Goal: Find specific page/section: Find specific page/section

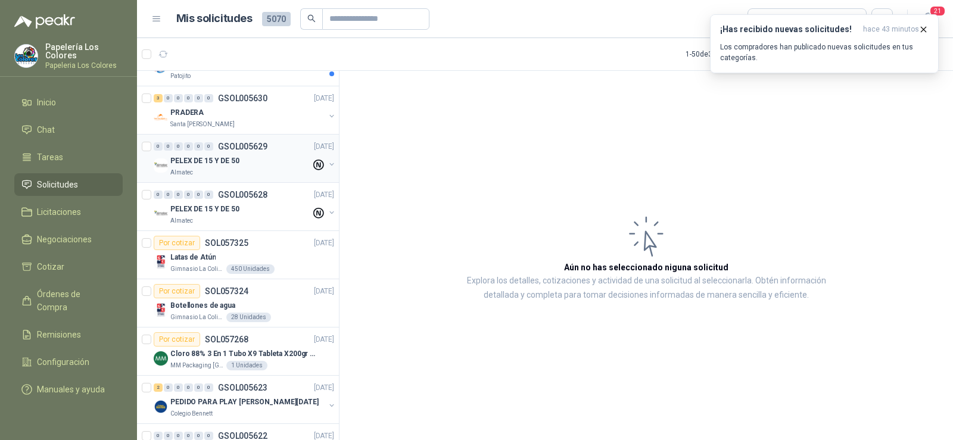
scroll to position [536, 0]
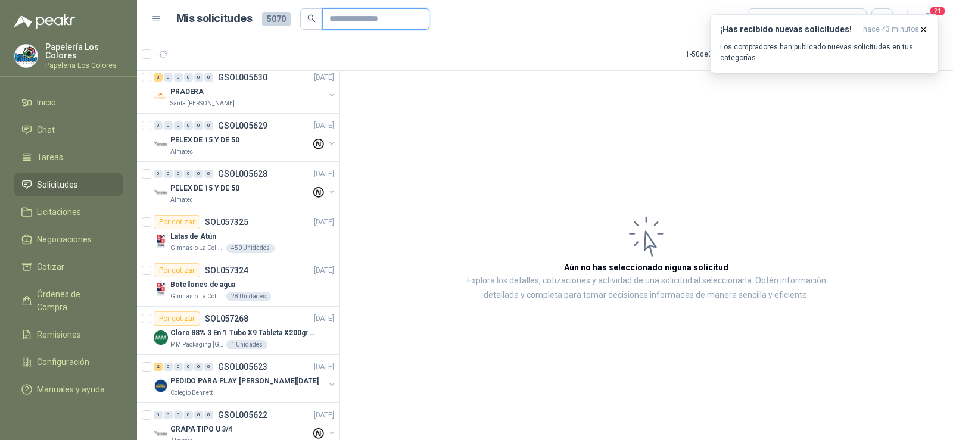
click at [341, 18] on input "text" at bounding box center [370, 19] width 83 height 20
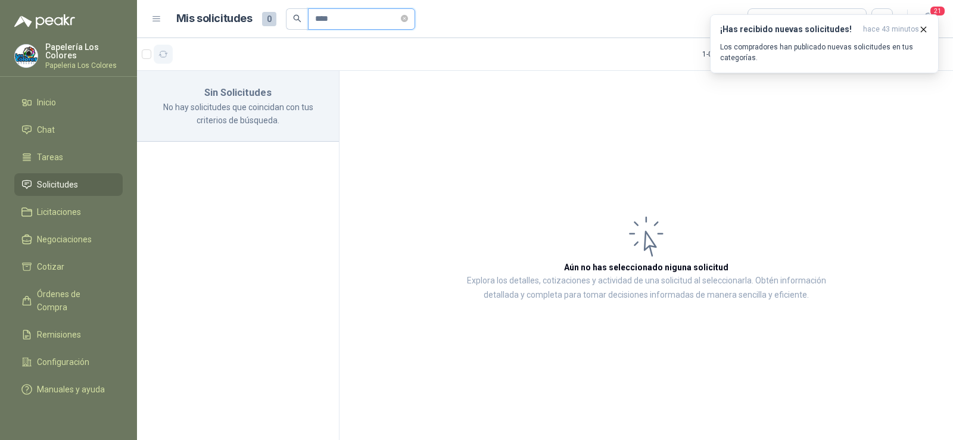
scroll to position [0, 0]
type input "****"
click at [160, 50] on icon "button" at bounding box center [163, 54] width 10 height 10
click at [52, 183] on span "Solicitudes" at bounding box center [57, 184] width 41 height 13
click at [408, 16] on icon "close-circle" at bounding box center [404, 18] width 7 height 7
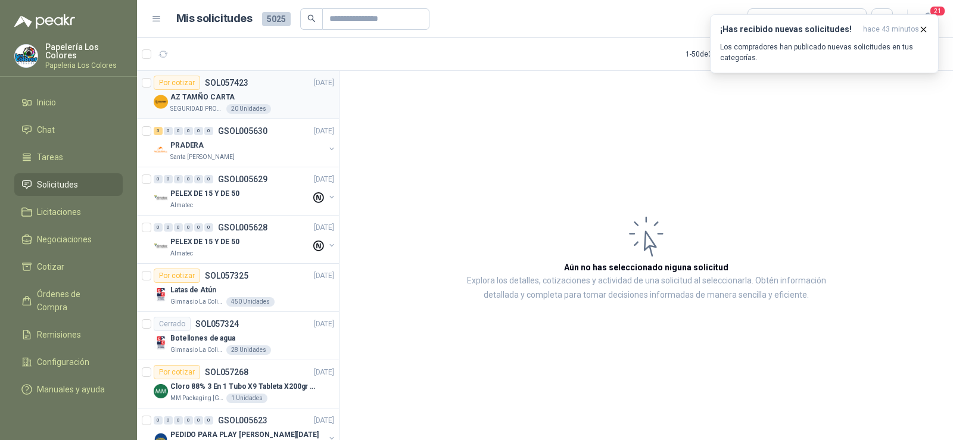
click at [207, 108] on p "SEGURIDAD PROVISER LTDA" at bounding box center [197, 109] width 54 height 10
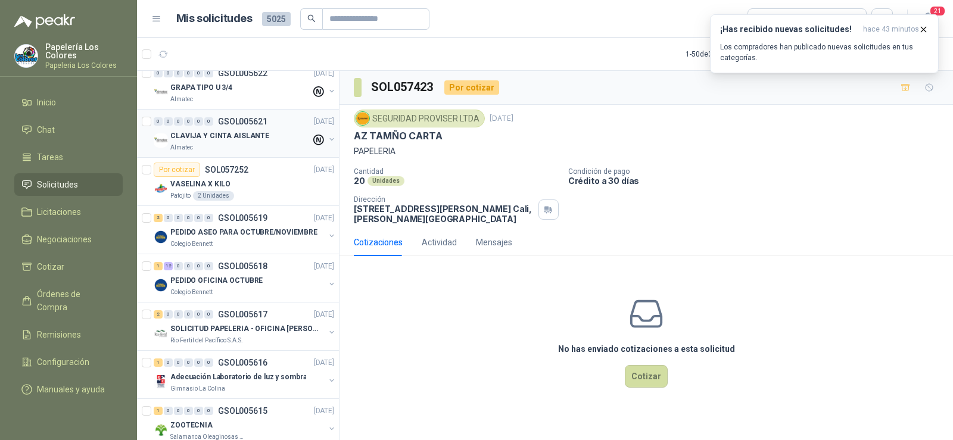
scroll to position [417, 0]
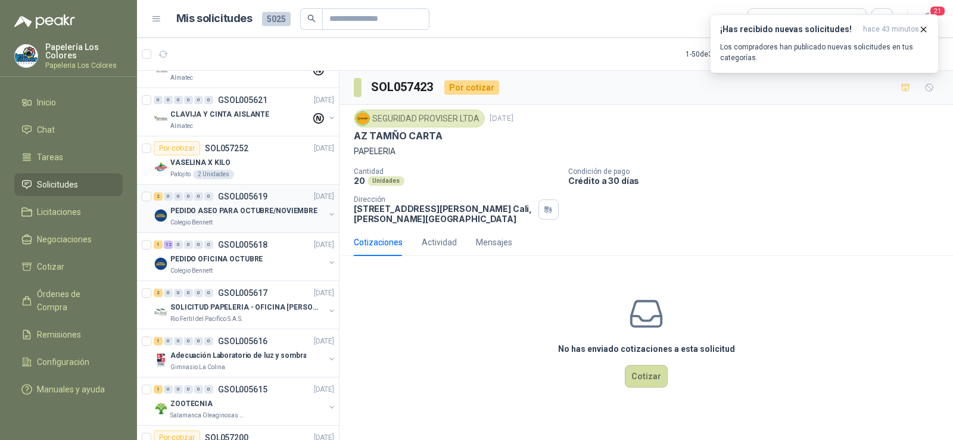
click at [201, 228] on div "2 0 0 0 0 0 GSOL005619 [DATE] PEDIDO ASEO PARA OCTUBRE/NOVIEMBRE Colegio [PERSO…" at bounding box center [238, 209] width 202 height 48
click at [212, 219] on p "Colegio Bennett" at bounding box center [191, 223] width 42 height 10
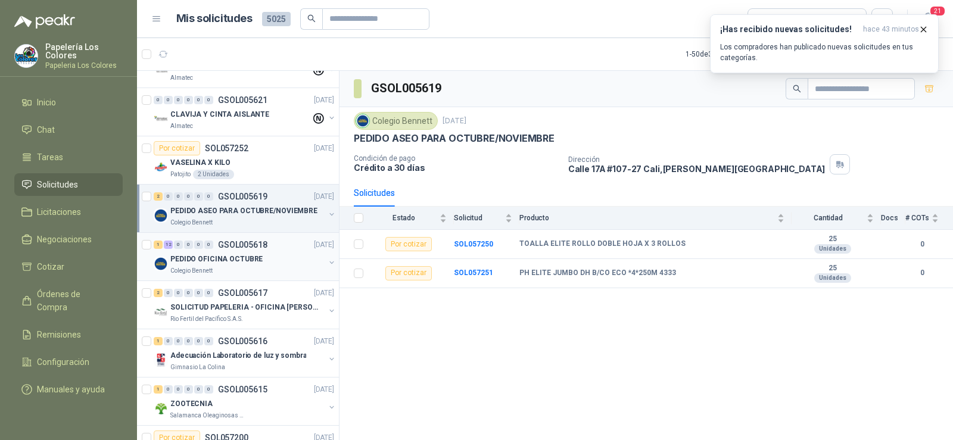
click at [204, 261] on p "PEDIDO OFICINA OCTUBRE" at bounding box center [216, 259] width 92 height 11
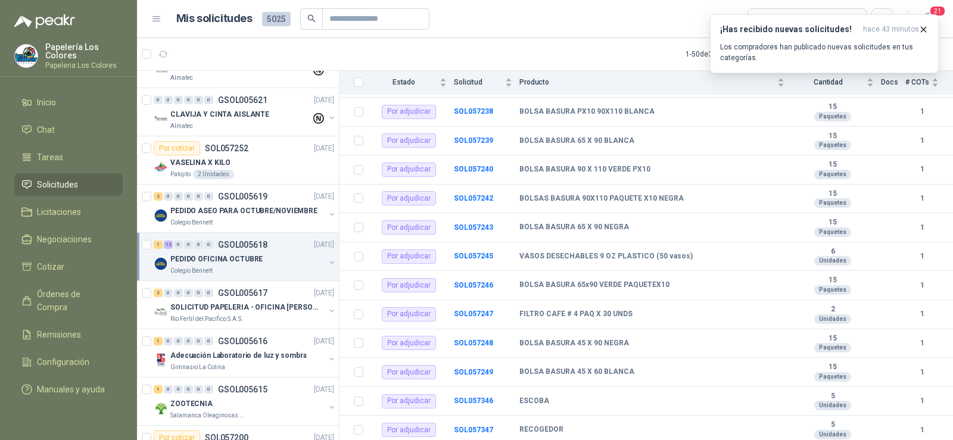
scroll to position [162, 0]
click at [217, 310] on p "SOLICITUD PAPELERIA - OFICINA [PERSON_NAME]" at bounding box center [244, 307] width 148 height 11
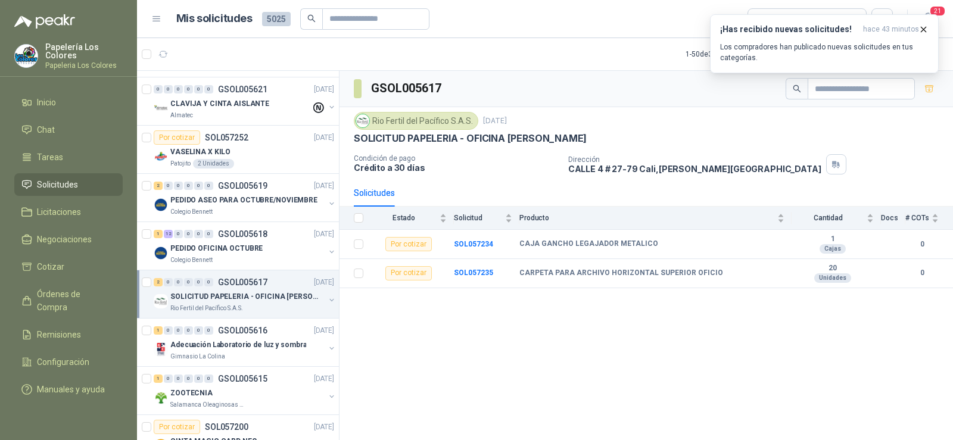
scroll to position [417, 0]
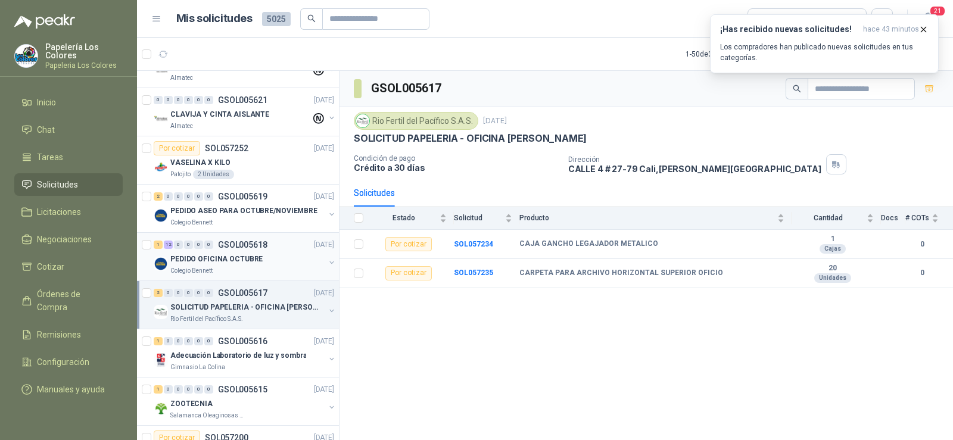
click at [226, 276] on div "1 12 0 0 0 0 GSOL005618 [DATE] PEDIDO OFICINA OCTUBRE Colegio [PERSON_NAME]" at bounding box center [238, 257] width 202 height 48
click at [224, 214] on p "PEDIDO ASEO PARA OCTUBRE/NOVIEMBRE" at bounding box center [243, 211] width 147 height 11
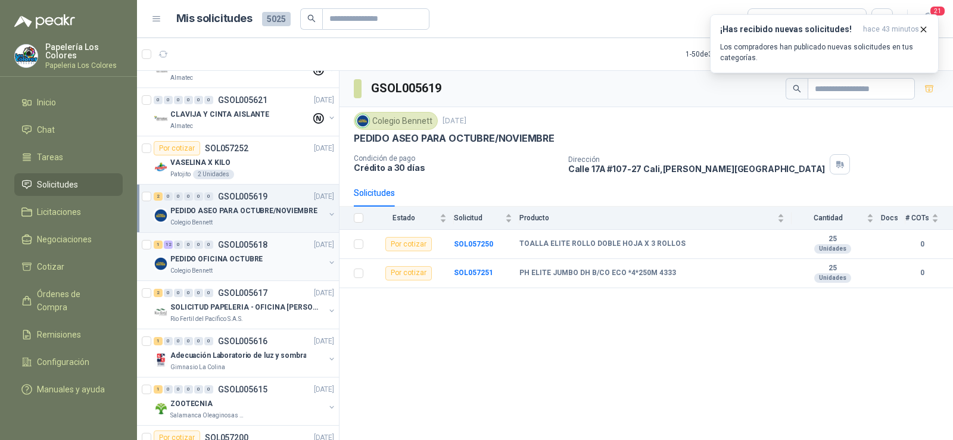
click at [225, 259] on p "PEDIDO OFICINA OCTUBRE" at bounding box center [216, 259] width 92 height 11
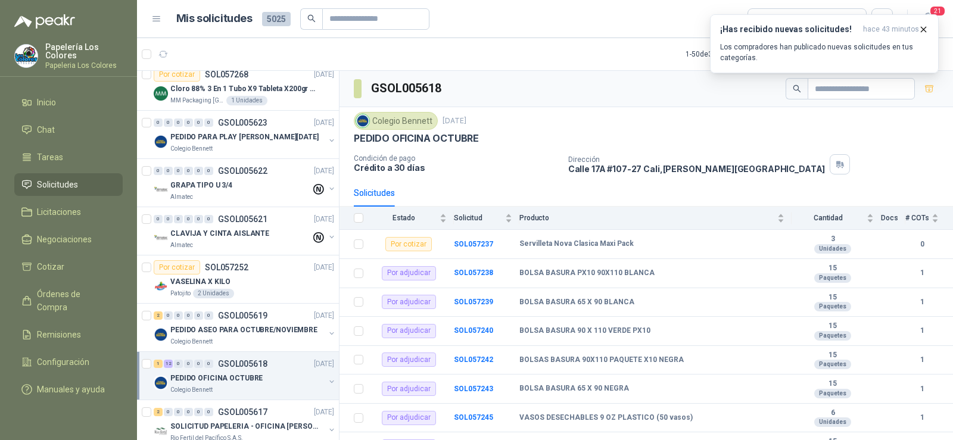
scroll to position [238, 0]
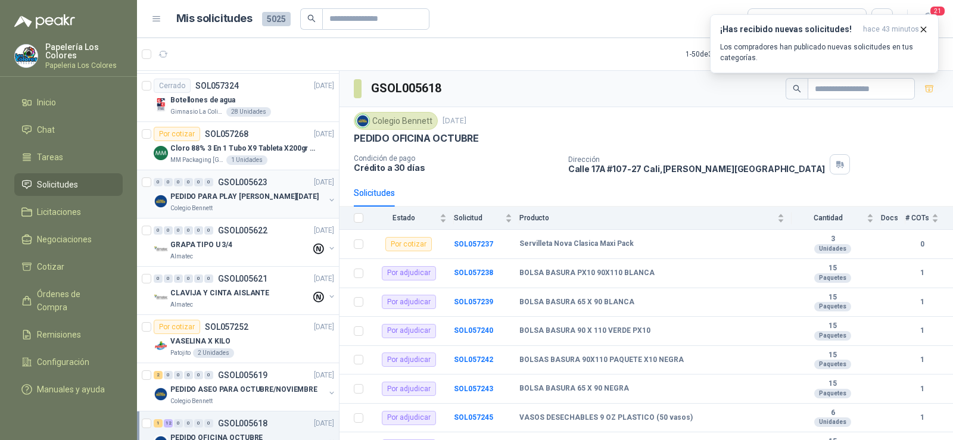
click at [210, 195] on p "PEDIDO PARA PLAY [PERSON_NAME][DATE]" at bounding box center [244, 196] width 148 height 11
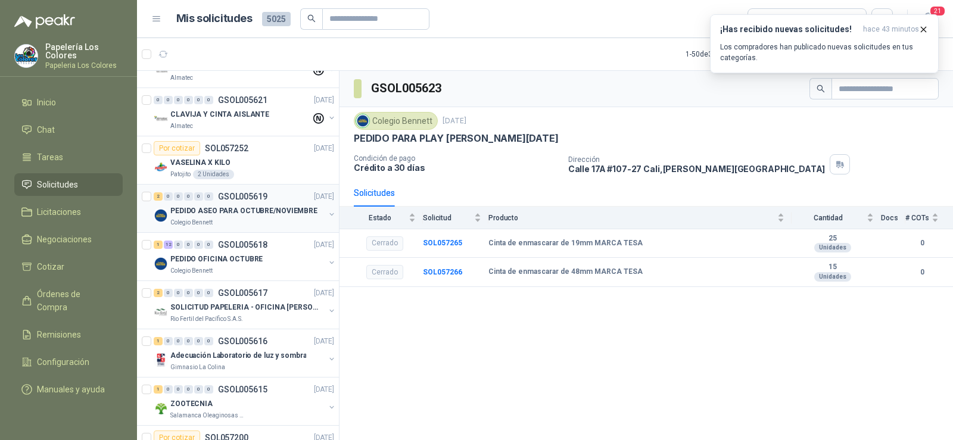
scroll to position [477, 0]
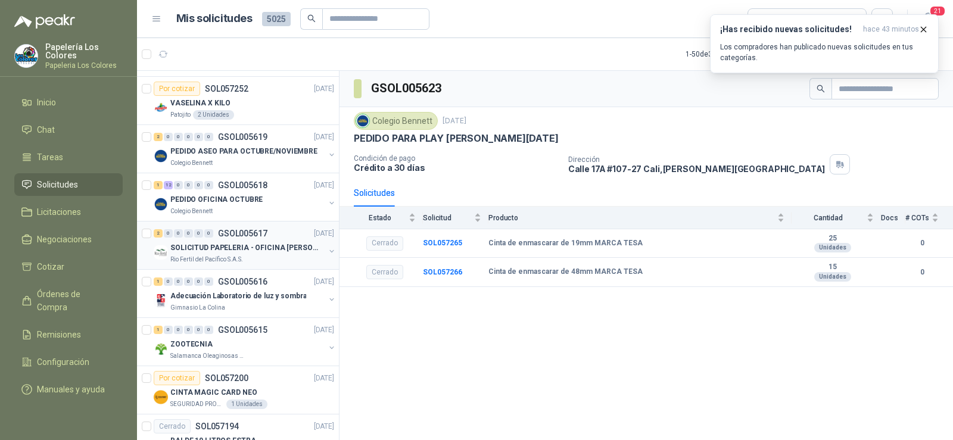
click at [214, 258] on p "Rio Fertil del Pacífico S.A.S." at bounding box center [206, 260] width 73 height 10
